Goal: Navigation & Orientation: Find specific page/section

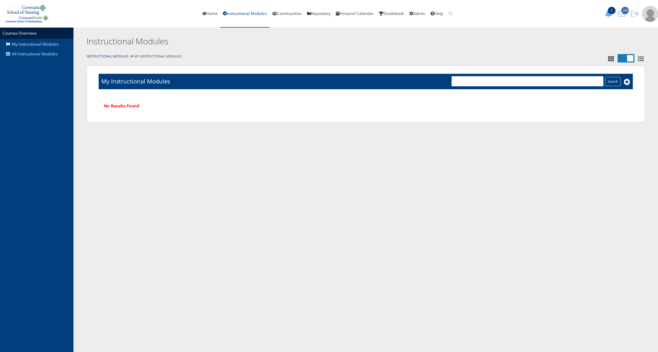
click at [623, 10] on span "284" at bounding box center [625, 10] width 8 height 7
